Goal: Learn about a topic

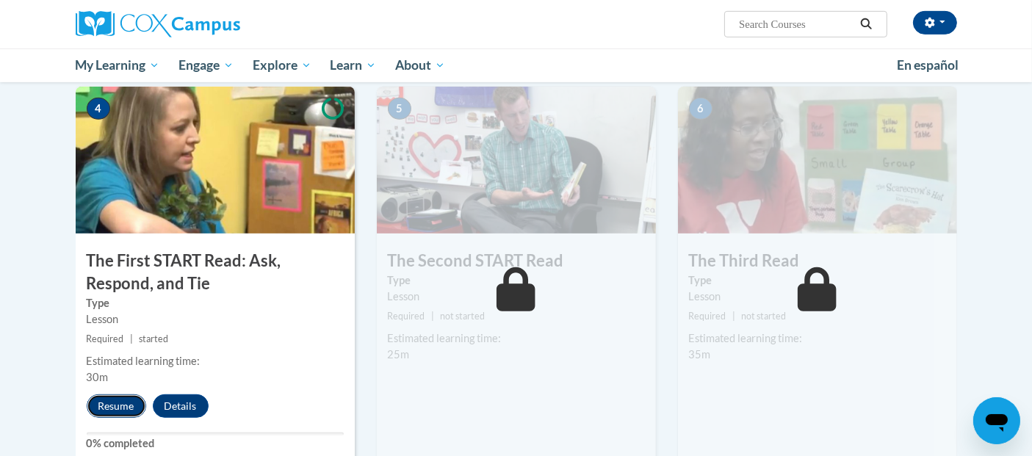
click at [116, 408] on button "Resume" at bounding box center [116, 406] width 59 height 24
